Goal: Task Accomplishment & Management: Use online tool/utility

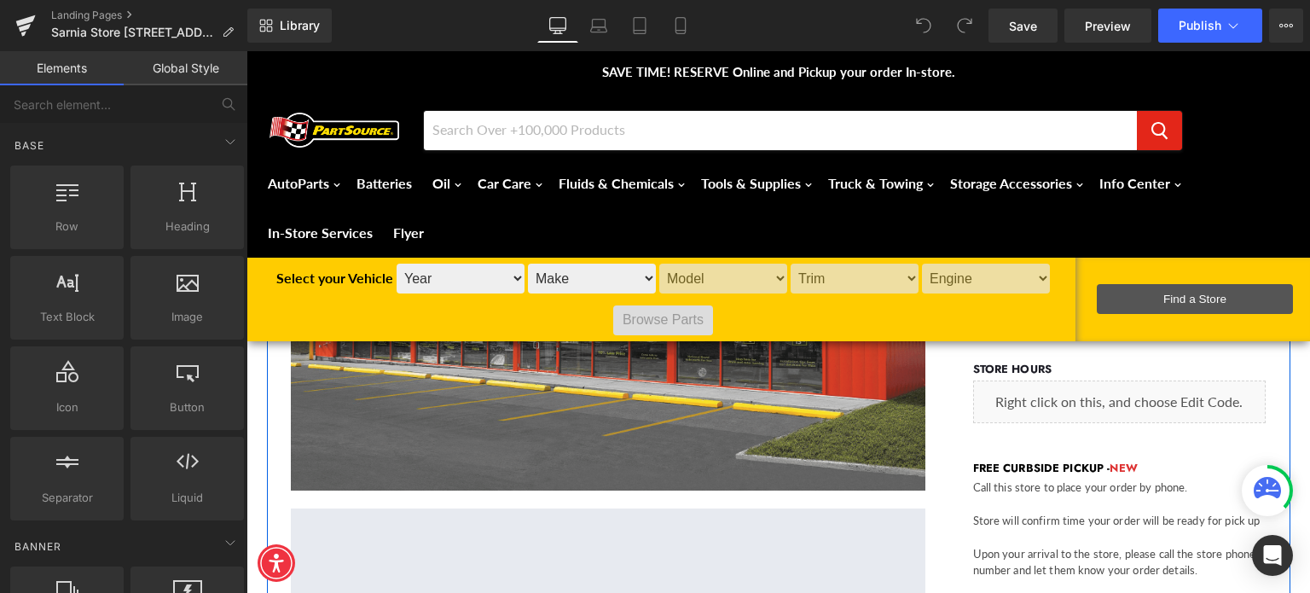
scroll to position [341, 0]
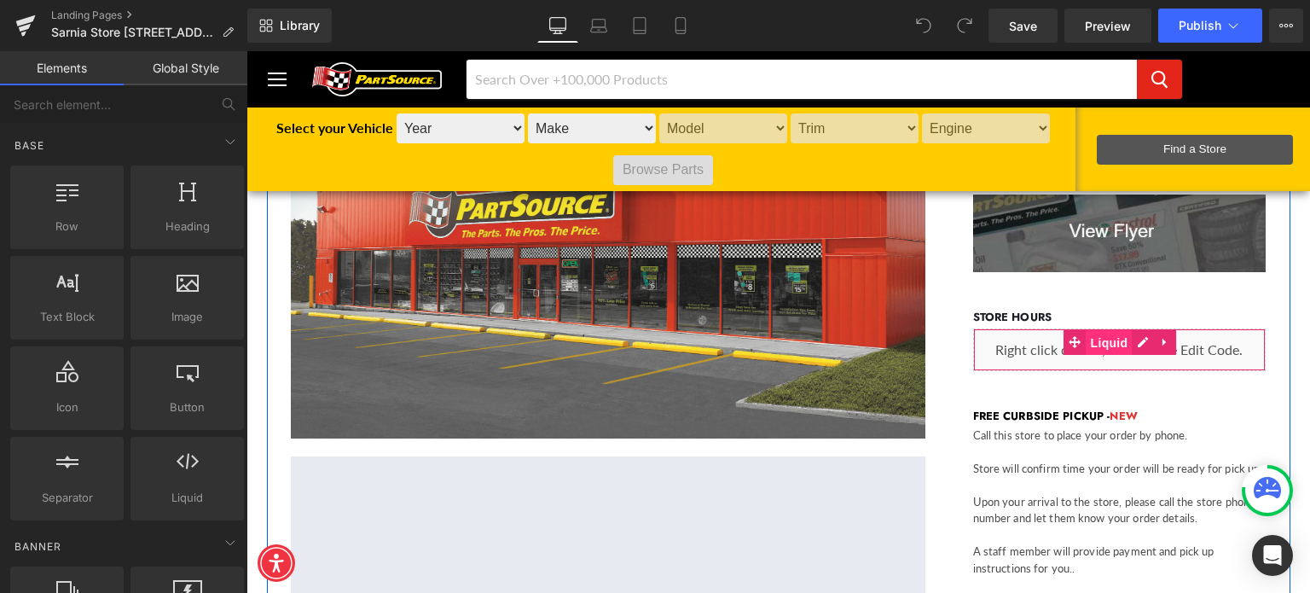
click at [1110, 345] on span "Liquid" at bounding box center [1110, 343] width 46 height 26
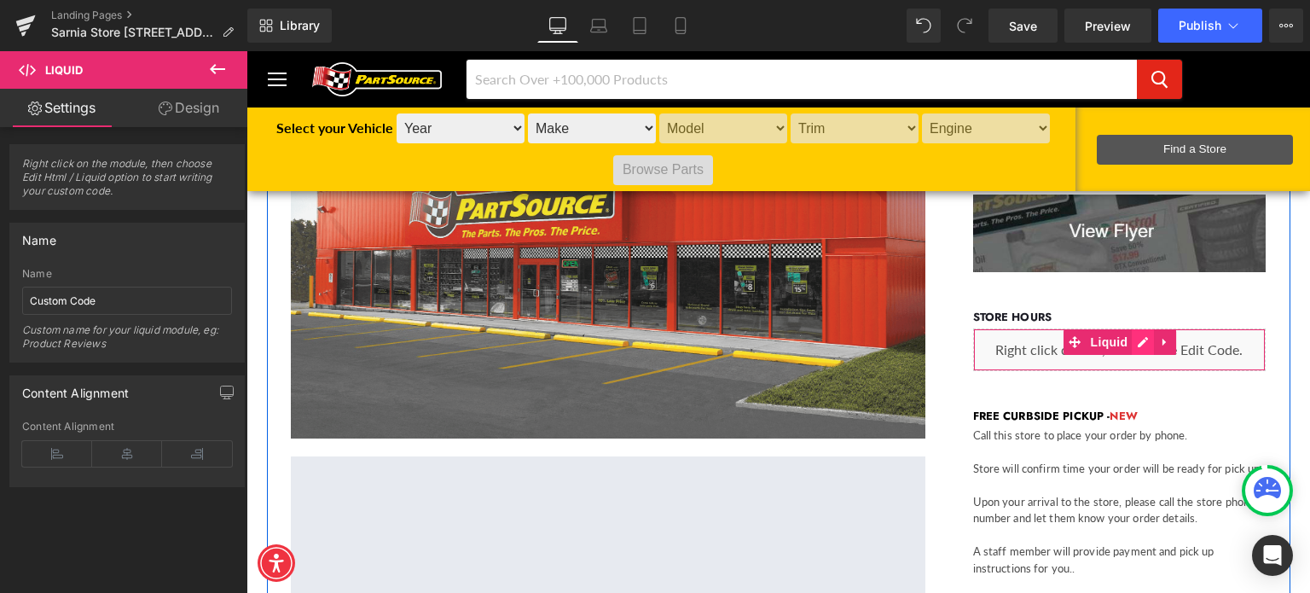
click at [1140, 344] on div "Liquid" at bounding box center [1119, 349] width 293 height 43
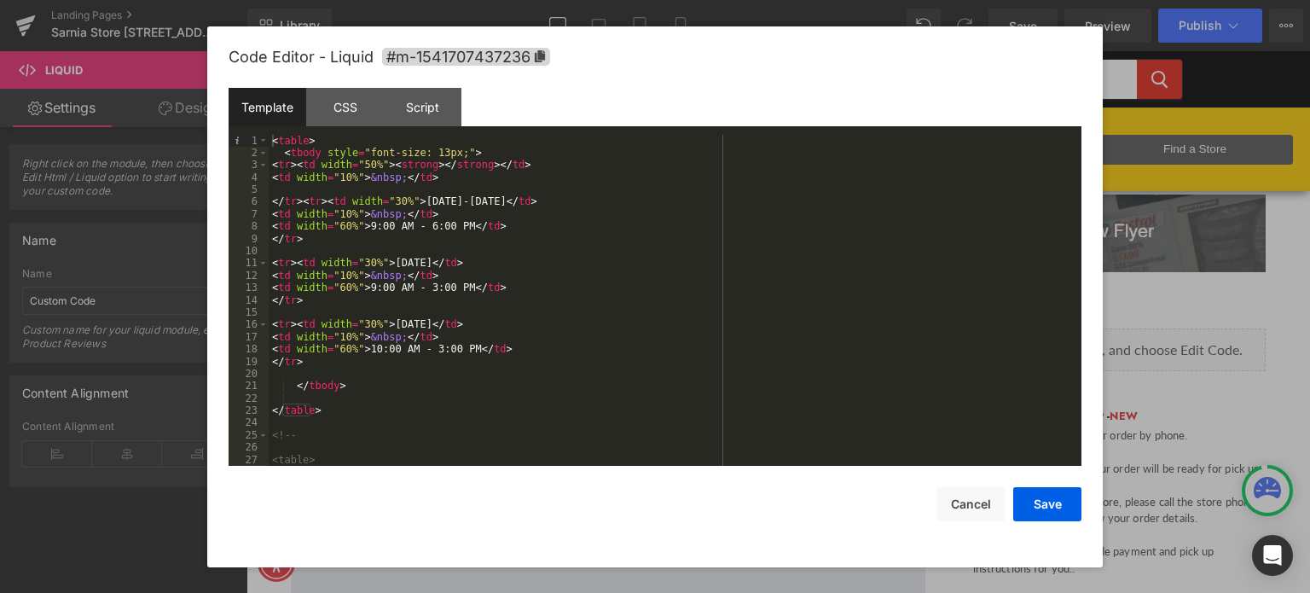
click at [423, 282] on div "< table > < tbody style = "font-size: 13px;" > < tr > < td width = "50%" > < st…" at bounding box center [672, 313] width 806 height 357
click at [430, 344] on div "< table > < tbody style = "font-size: 13px;" > < tr > < td width = "50%" > < st…" at bounding box center [672, 313] width 806 height 357
click at [1064, 502] on button "Save" at bounding box center [1047, 504] width 68 height 34
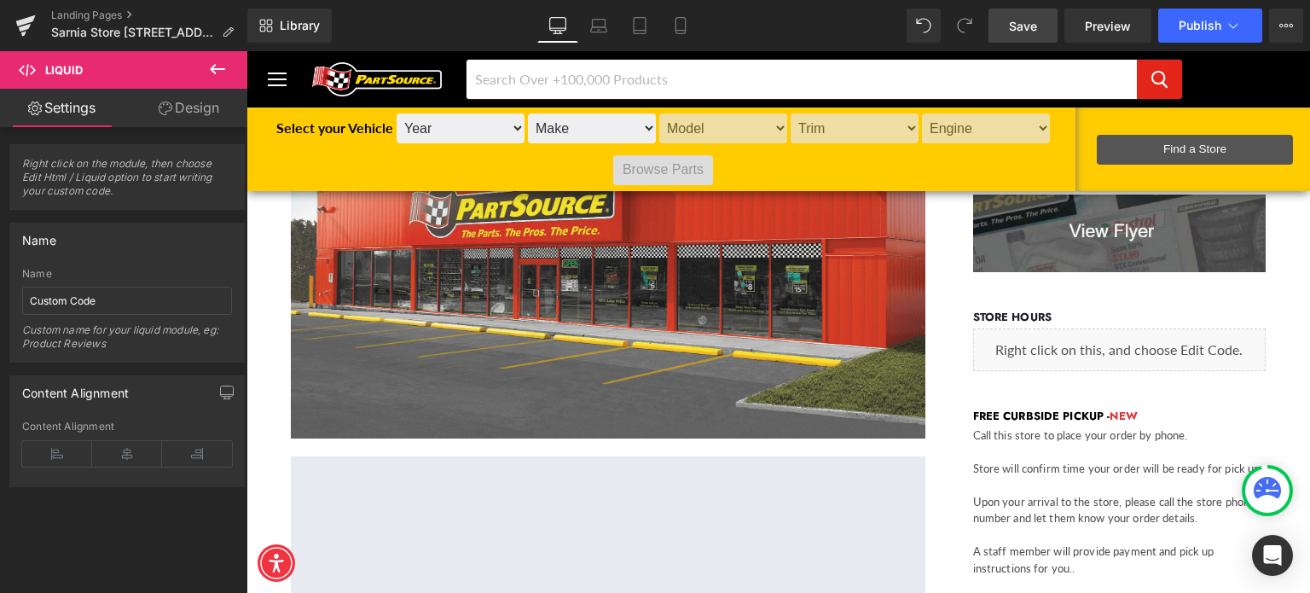
click at [1047, 23] on link "Save" at bounding box center [1023, 26] width 69 height 34
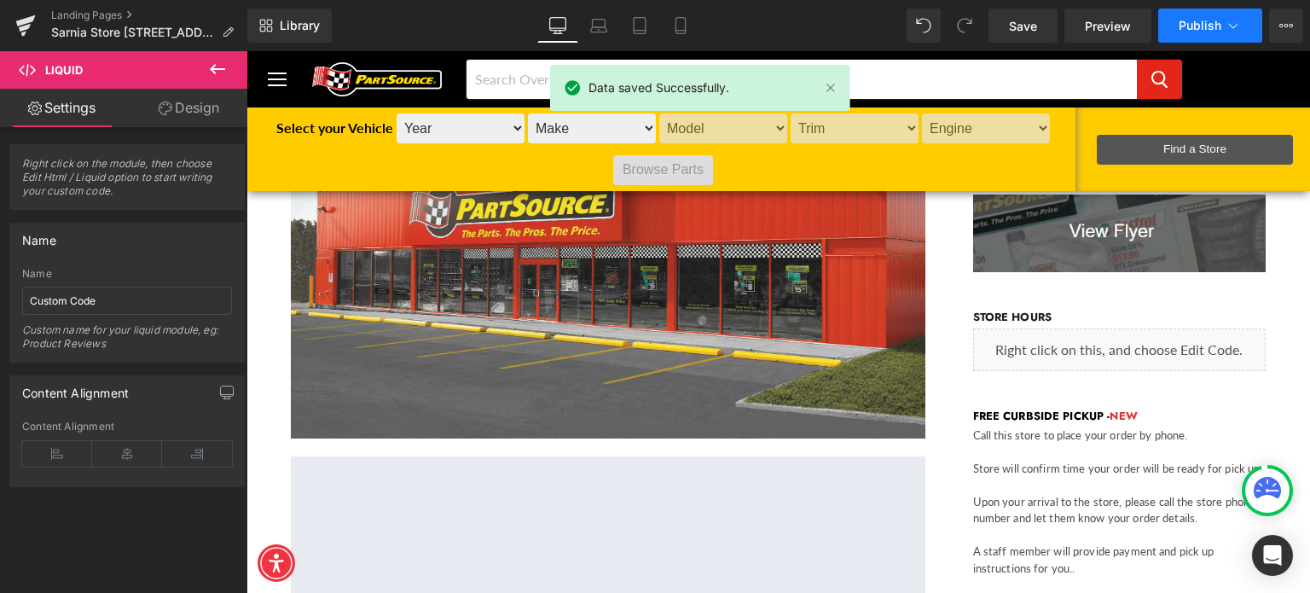
click at [1209, 24] on span "Publish" at bounding box center [1200, 26] width 43 height 14
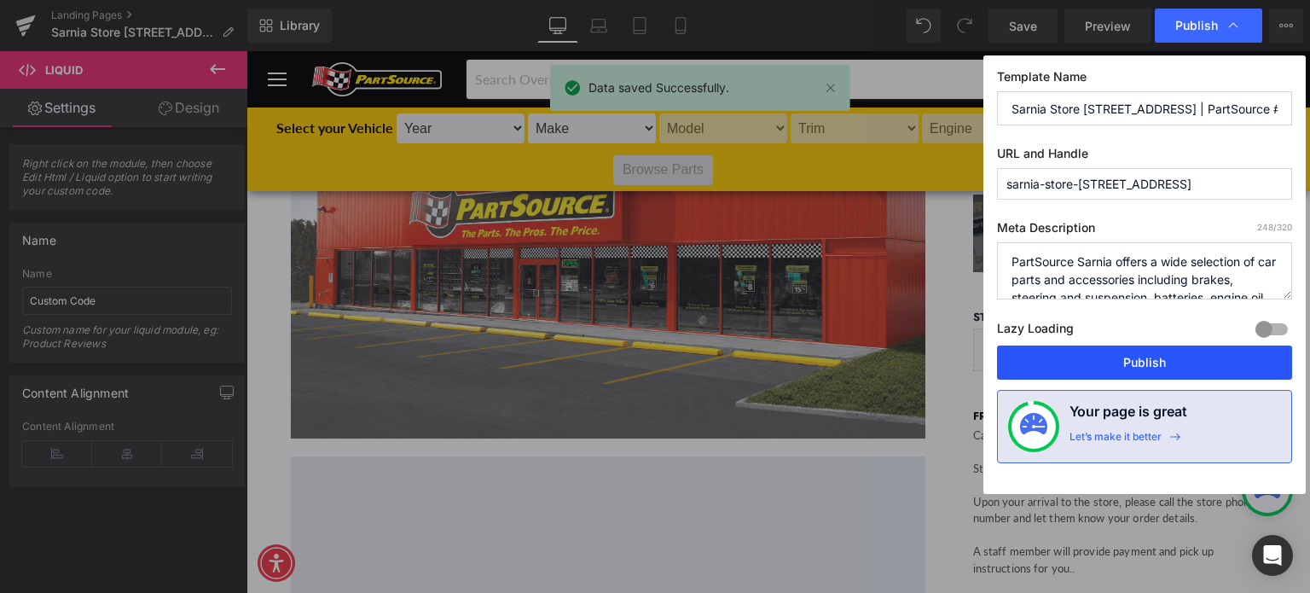
drag, startPoint x: 1180, startPoint y: 357, endPoint x: 931, endPoint y: 304, distance: 254.6
click at [1180, 357] on button "Publish" at bounding box center [1144, 362] width 295 height 34
